Goal: Check status

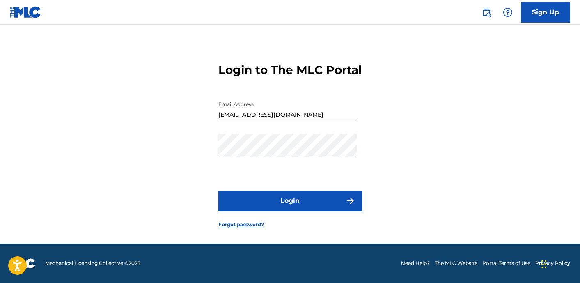
click at [324, 203] on button "Login" at bounding box center [291, 201] width 144 height 21
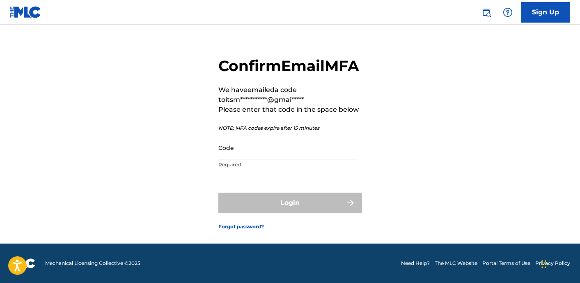
click at [278, 159] on input "Code" at bounding box center [288, 147] width 139 height 23
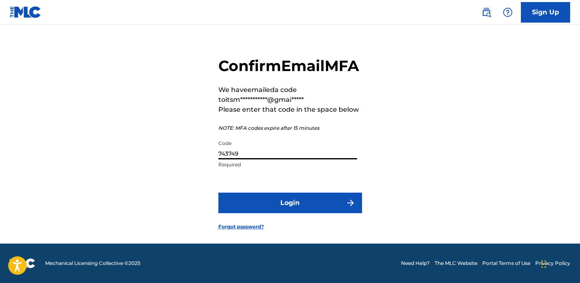
type input "743749"
click at [317, 213] on button "Login" at bounding box center [291, 203] width 144 height 21
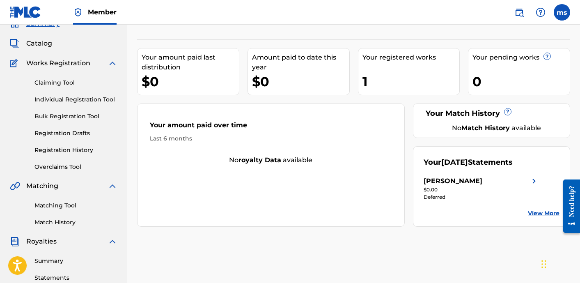
scroll to position [46, 0]
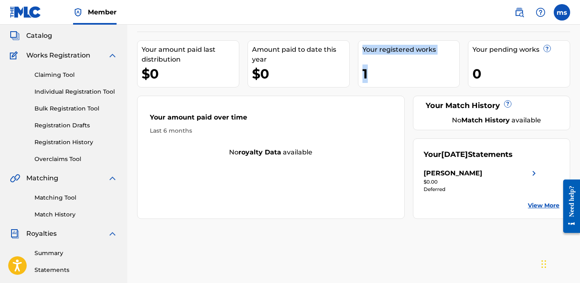
drag, startPoint x: 379, startPoint y: 71, endPoint x: 363, endPoint y: 40, distance: 34.2
click at [363, 40] on div "Your registered works 1" at bounding box center [409, 63] width 102 height 47
click at [424, 74] on div "1" at bounding box center [411, 73] width 97 height 18
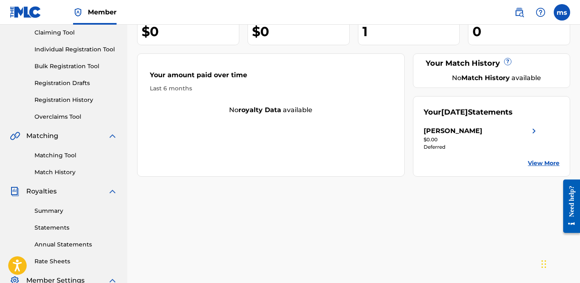
scroll to position [100, 0]
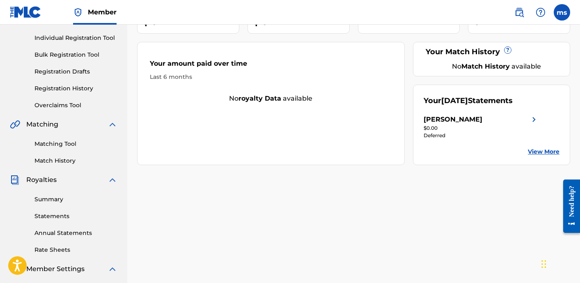
click at [523, 124] on div "[PERSON_NAME]" at bounding box center [481, 120] width 115 height 10
